Goal: Information Seeking & Learning: Learn about a topic

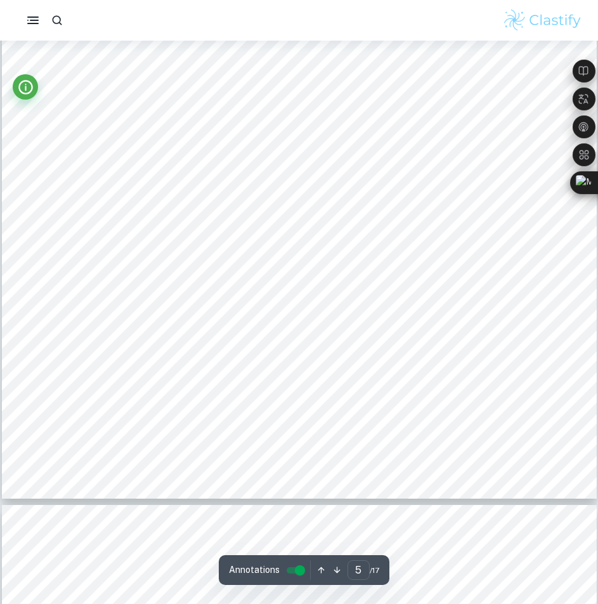
scroll to position [3997, 0]
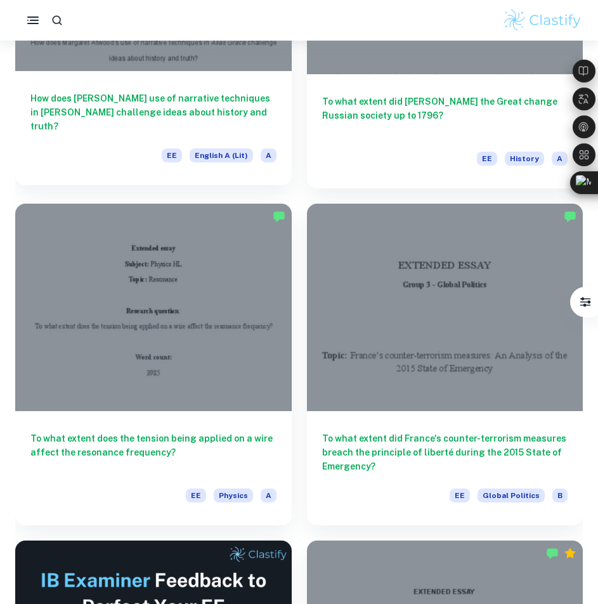
scroll to position [2411, 0]
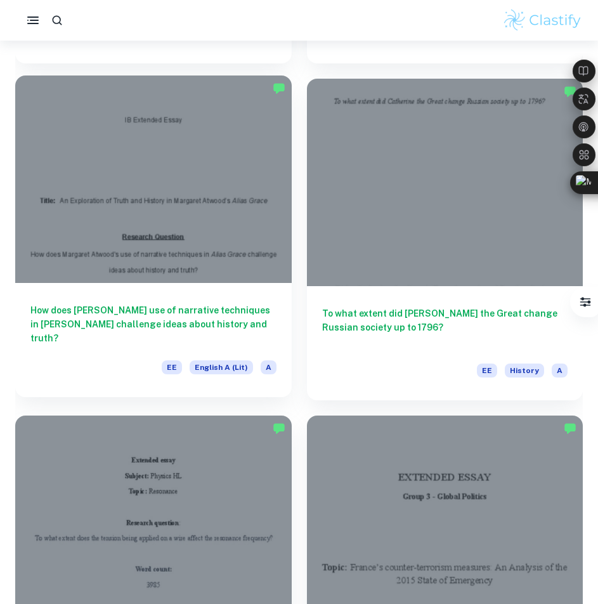
click at [197, 209] on div at bounding box center [153, 179] width 277 height 207
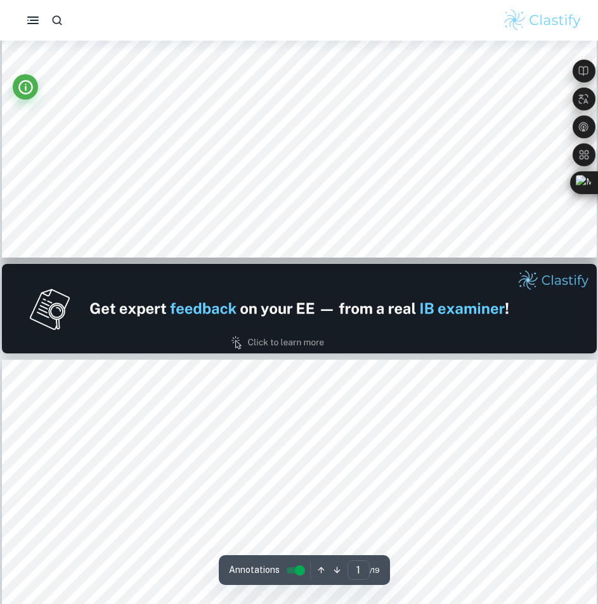
type input "2"
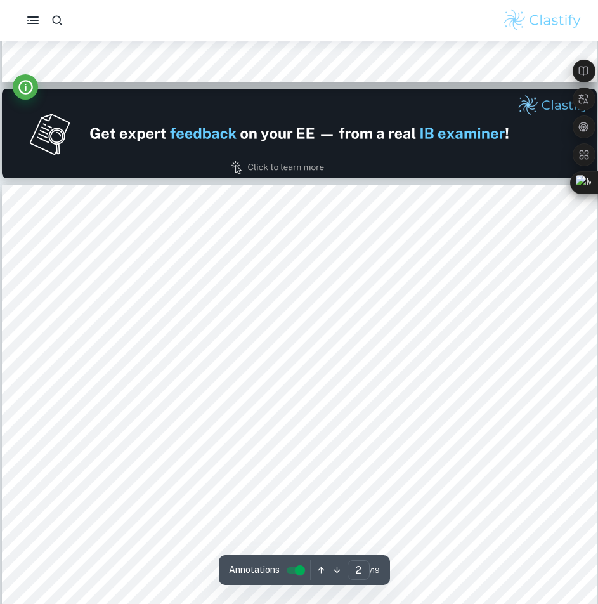
scroll to position [825, 0]
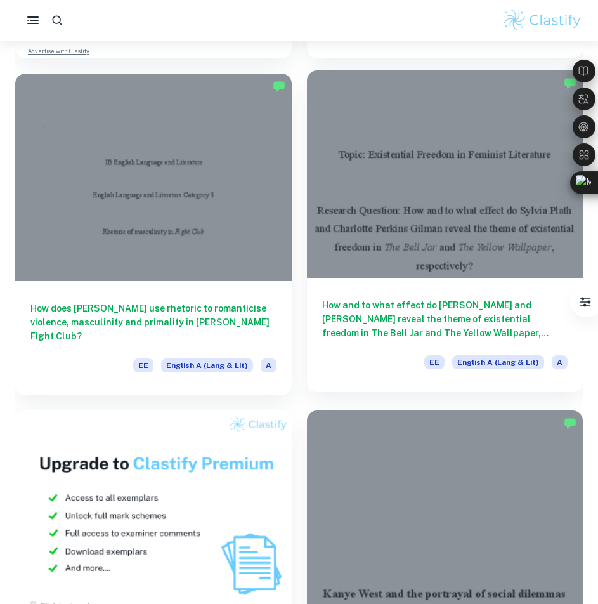
scroll to position [3109, 0]
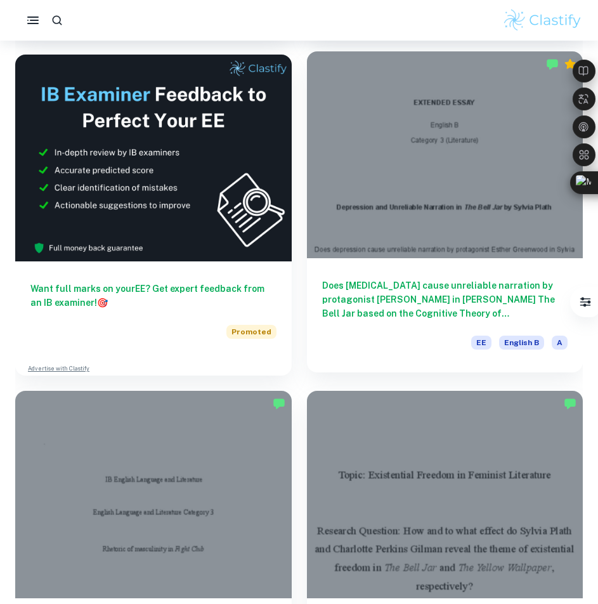
click at [365, 195] on div at bounding box center [445, 154] width 277 height 207
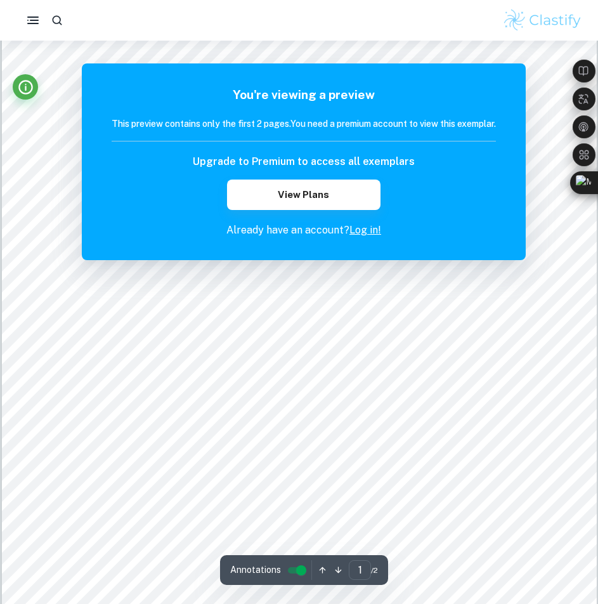
scroll to position [63, 0]
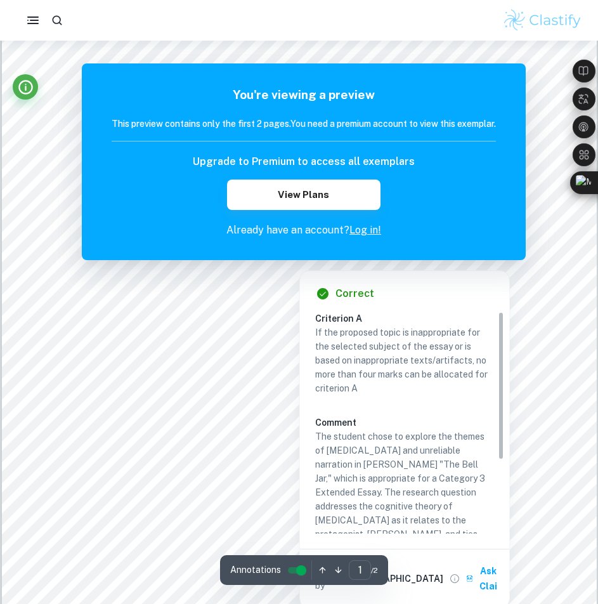
click at [468, 334] on p "If the proposed topic is inappropriate for the selected subject of the essay or…" at bounding box center [404, 360] width 179 height 70
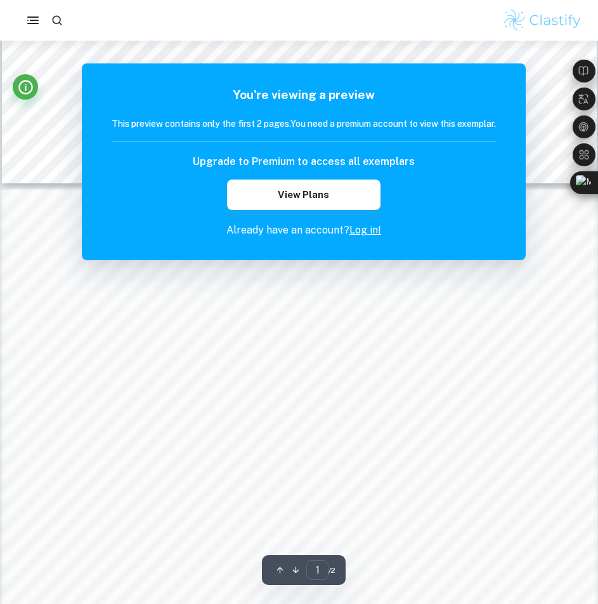
scroll to position [634, 0]
